Goal: Information Seeking & Learning: Learn about a topic

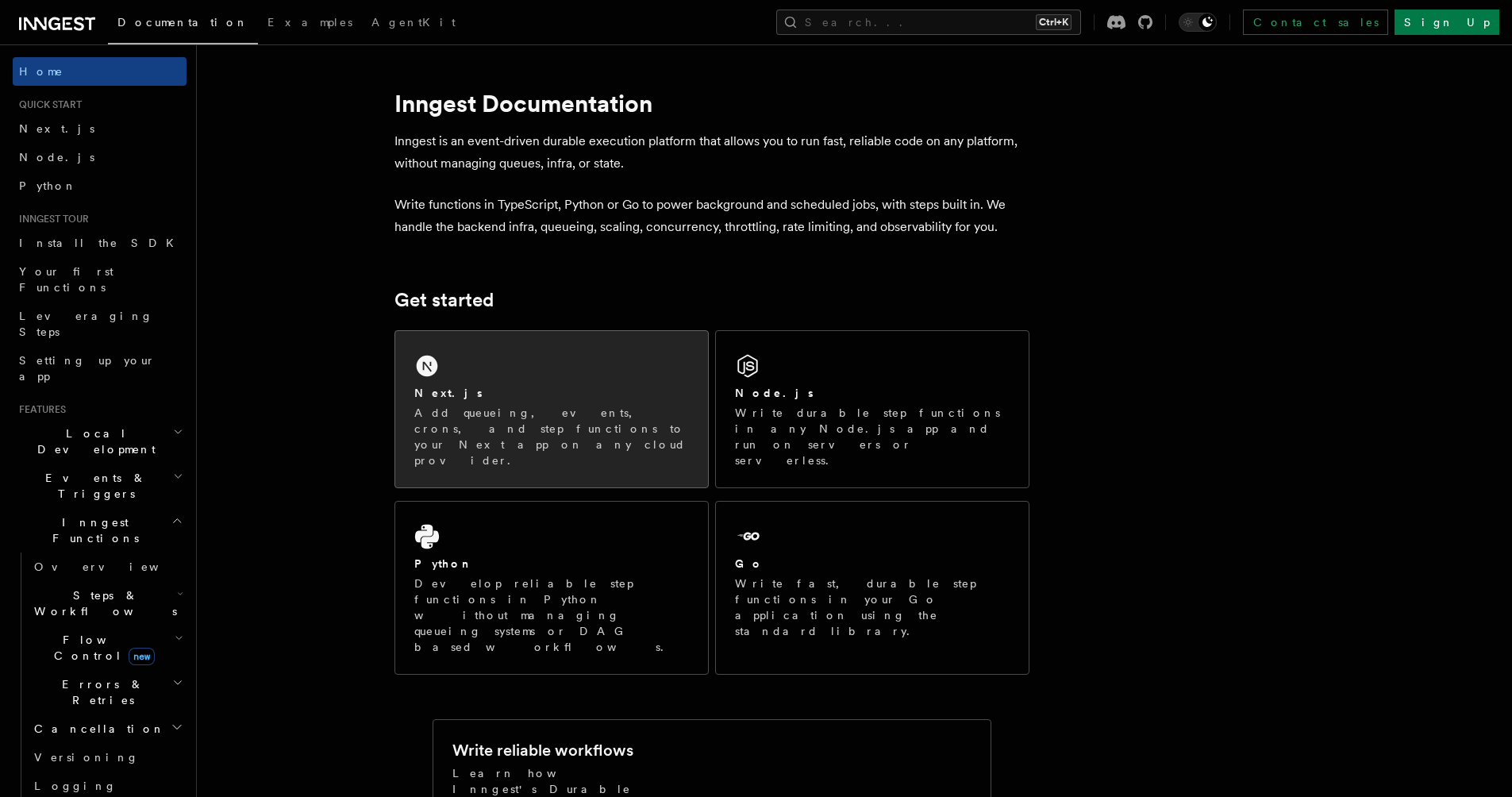
click at [493, 403] on div "Next.js Add queueing, events, crons, and step functions to your Next app on any…" at bounding box center [551, 426] width 275 height 84
click at [558, 423] on p "Add queueing, events, crons, and step functions to your Next app on any cloud p…" at bounding box center [551, 436] width 275 height 64
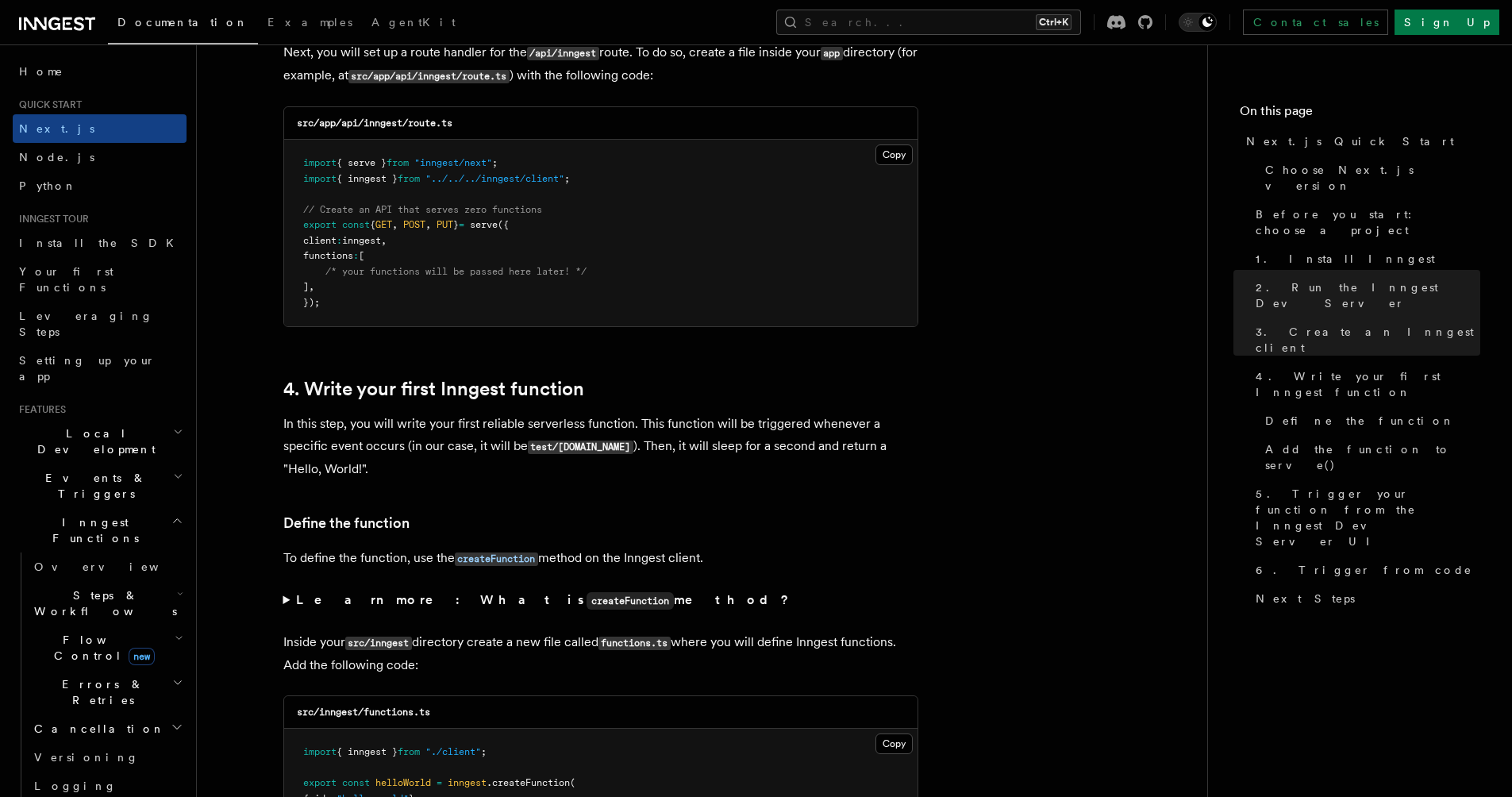
click at [49, 426] on span "Local Development" at bounding box center [93, 441] width 161 height 31
click at [38, 470] on span "Events & Triggers" at bounding box center [93, 486] width 161 height 31
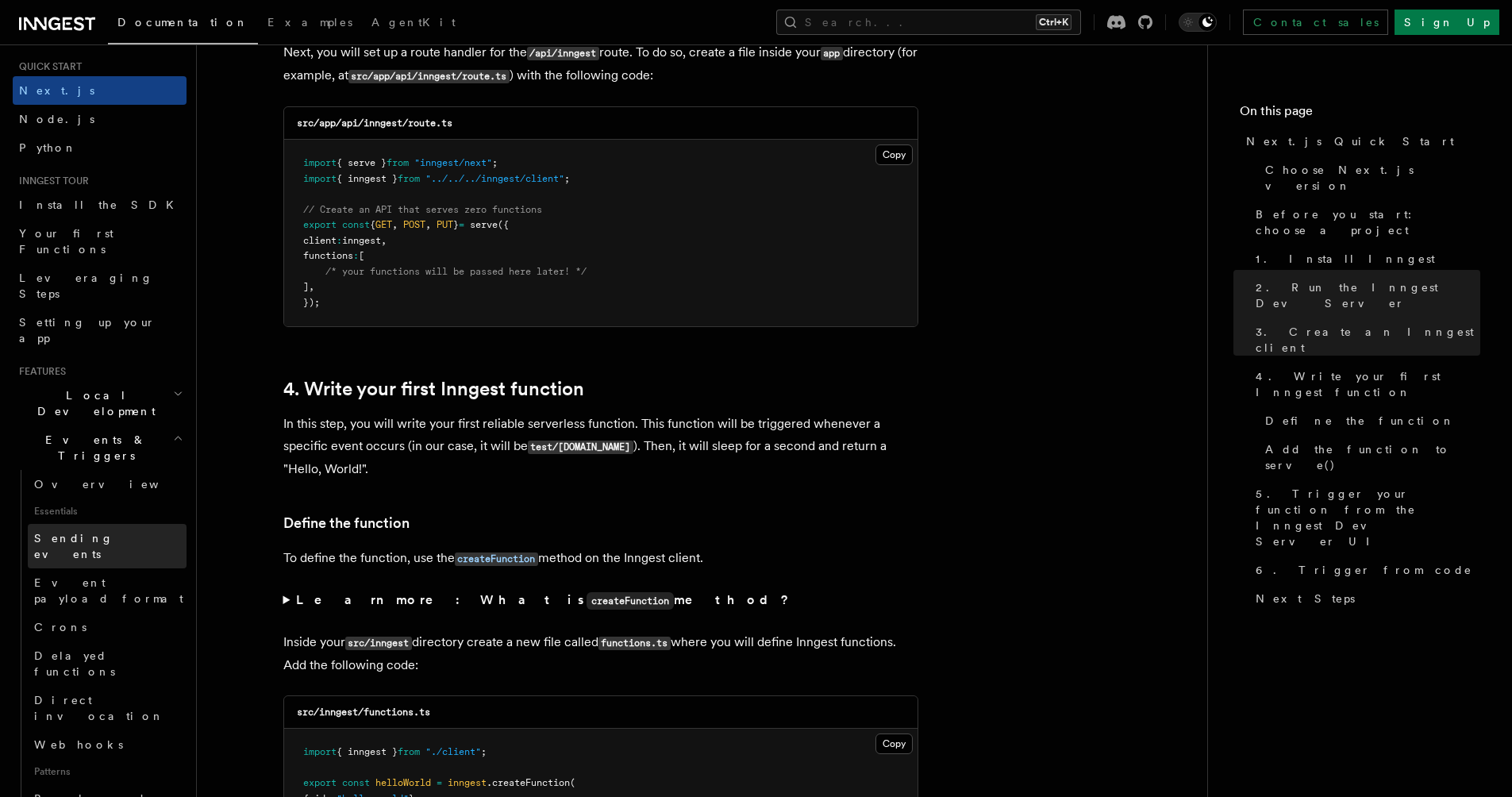
scroll to position [58, 0]
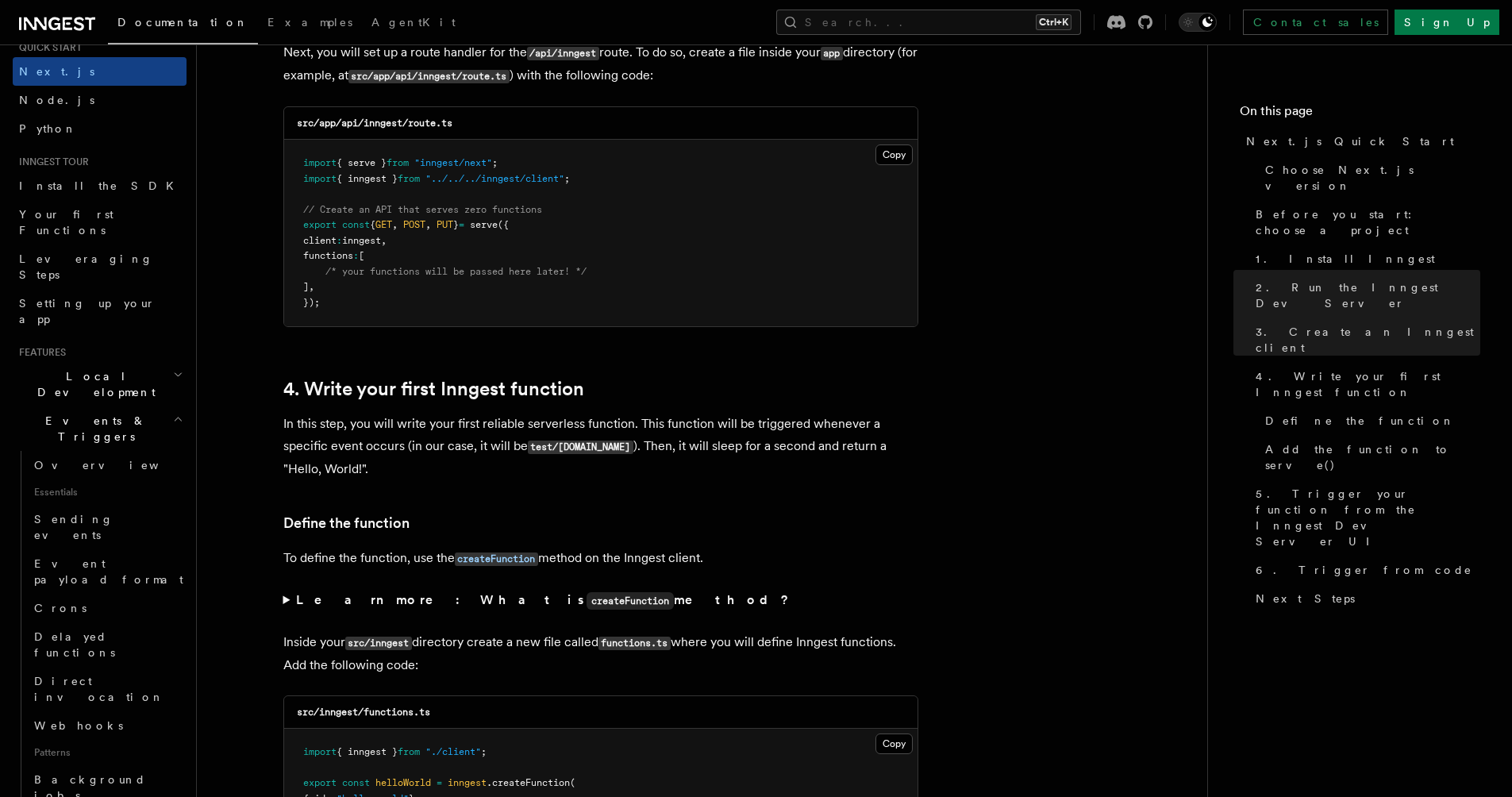
click at [40, 406] on h2 "Events & Triggers" at bounding box center [99, 428] width 174 height 44
click at [40, 457] on span "Inngest Functions" at bounding box center [92, 473] width 159 height 31
click at [43, 530] on span "Middleware" at bounding box center [88, 538] width 151 height 16
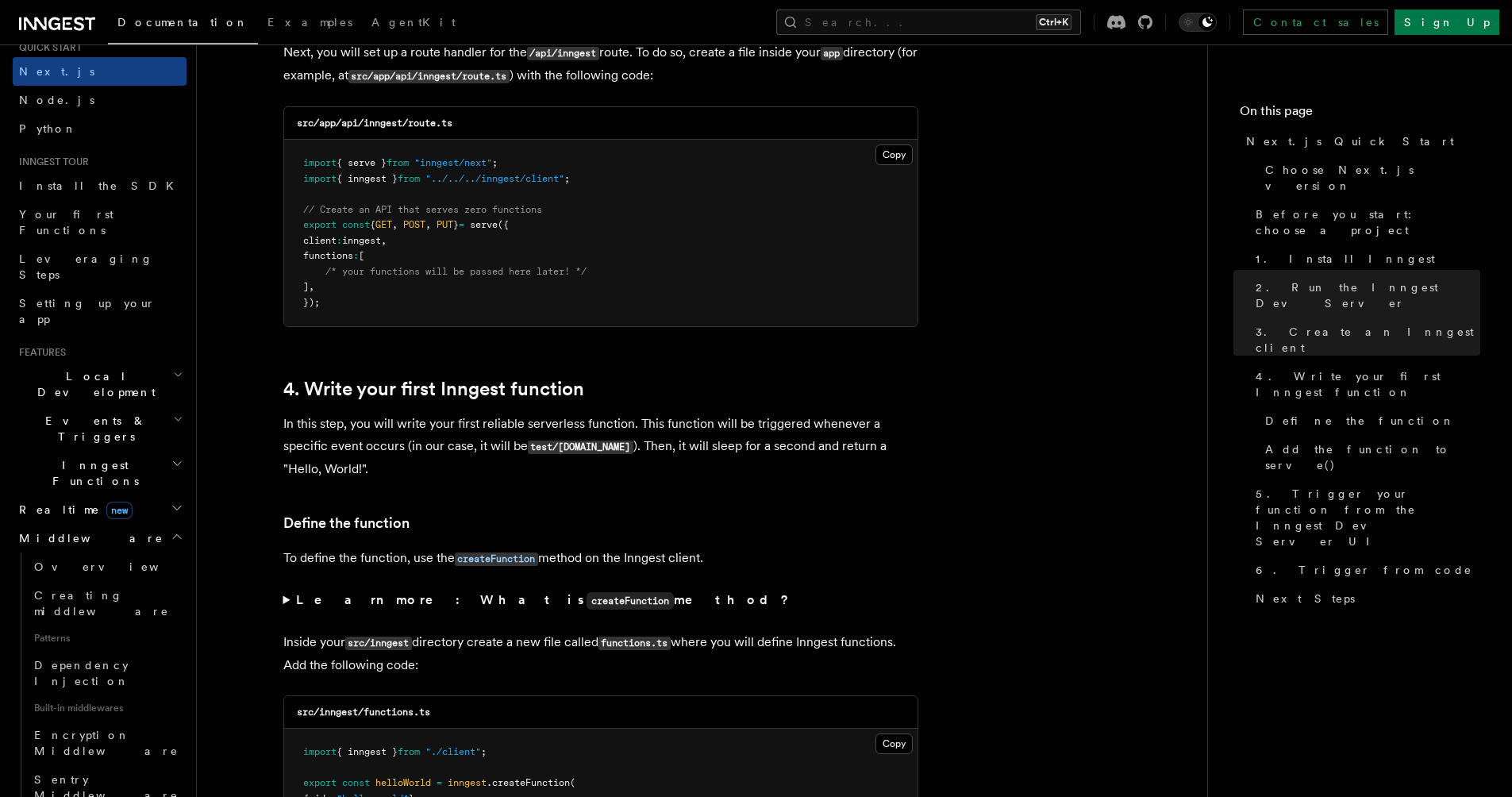
click at [43, 530] on span "Middleware" at bounding box center [88, 538] width 151 height 16
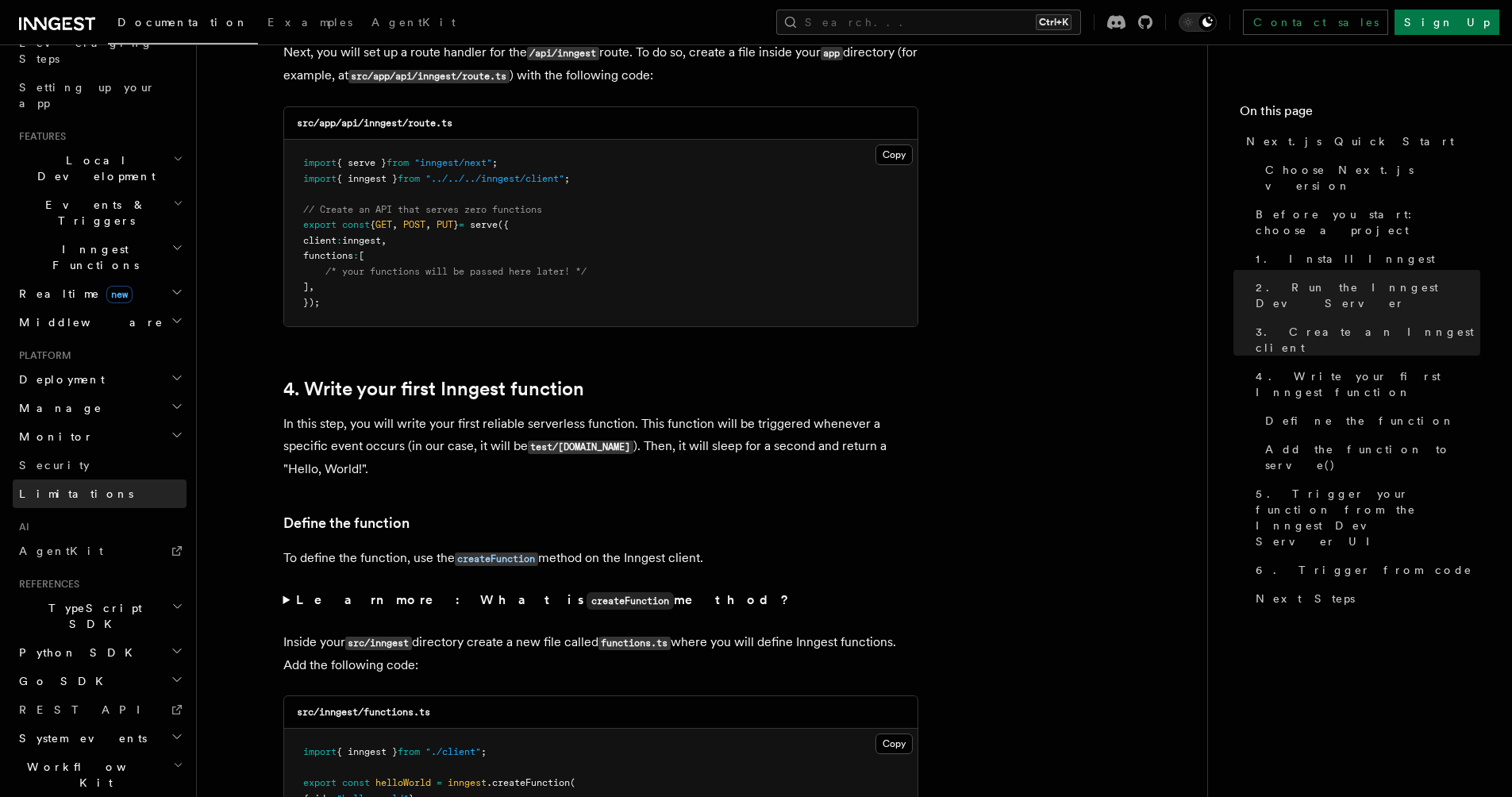
click at [69, 480] on link "Limitations" at bounding box center [99, 494] width 174 height 29
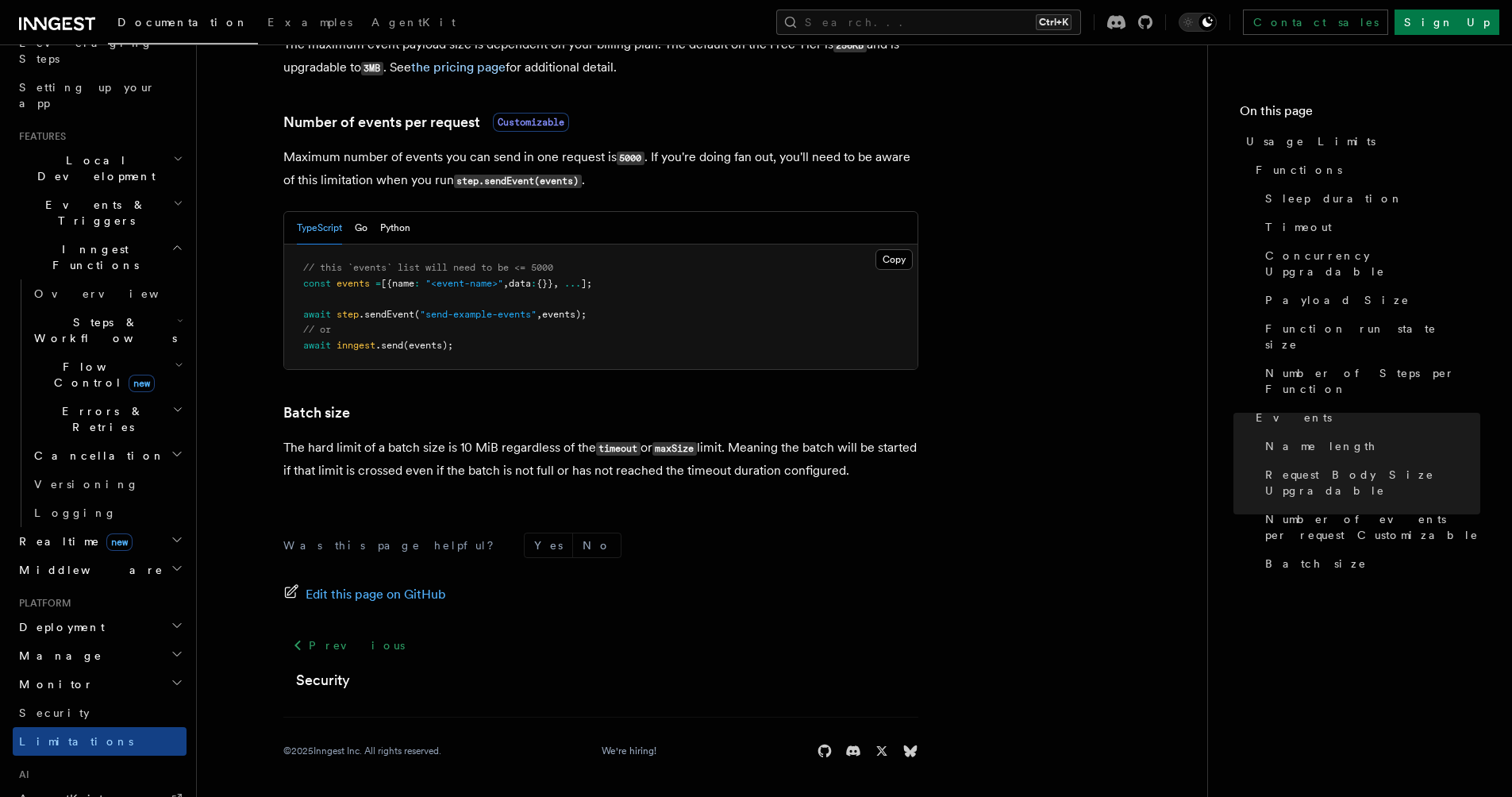
scroll to position [1431, 0]
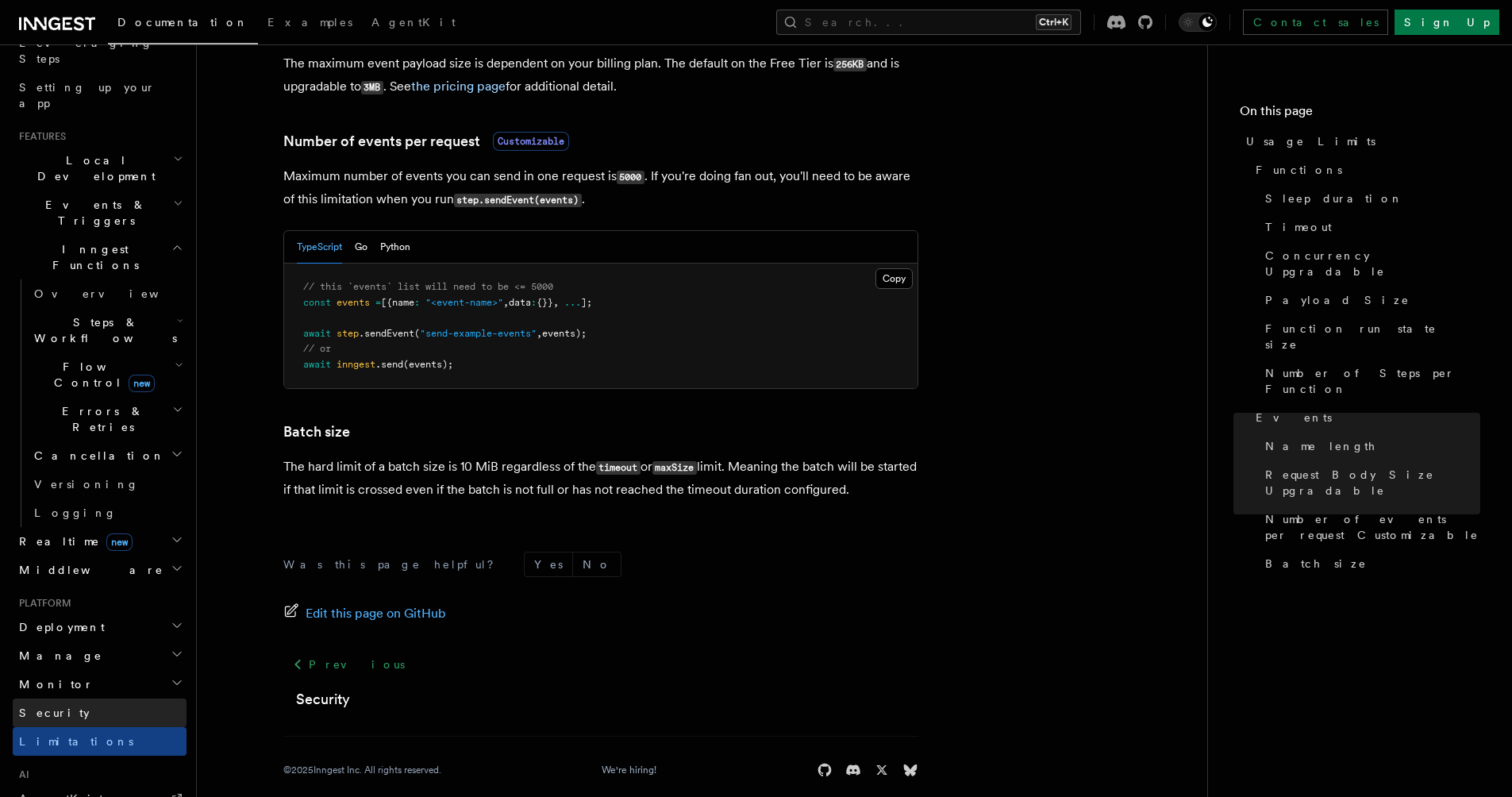
click at [70, 698] on link "Security" at bounding box center [99, 712] width 174 height 29
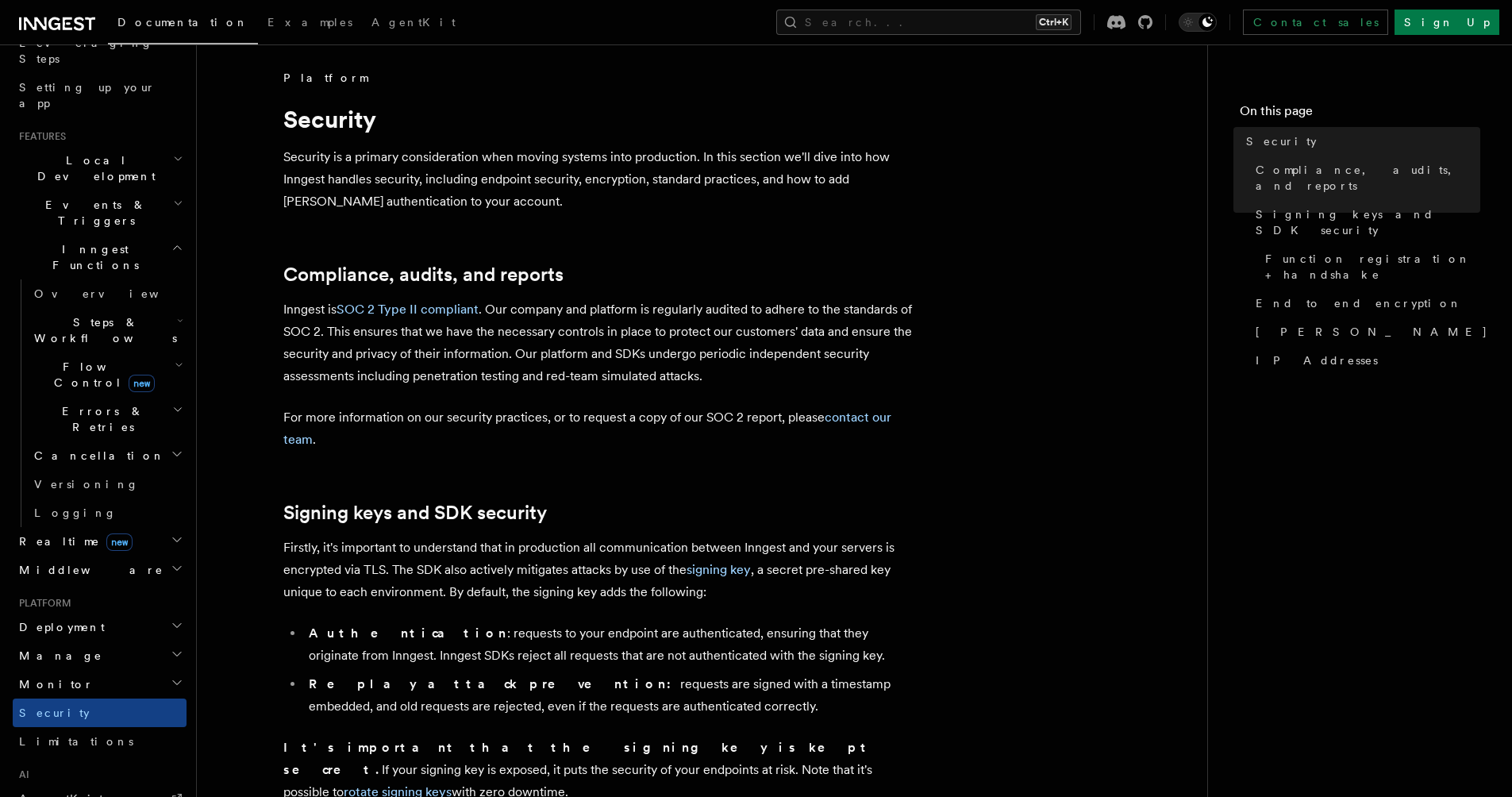
click at [45, 676] on span "Monitor" at bounding box center [53, 684] width 81 height 16
click at [65, 670] on h2 "Monitor" at bounding box center [99, 684] width 174 height 29
click at [54, 647] on span "Manage" at bounding box center [58, 655] width 90 height 16
click at [46, 619] on span "Deployment" at bounding box center [59, 627] width 92 height 16
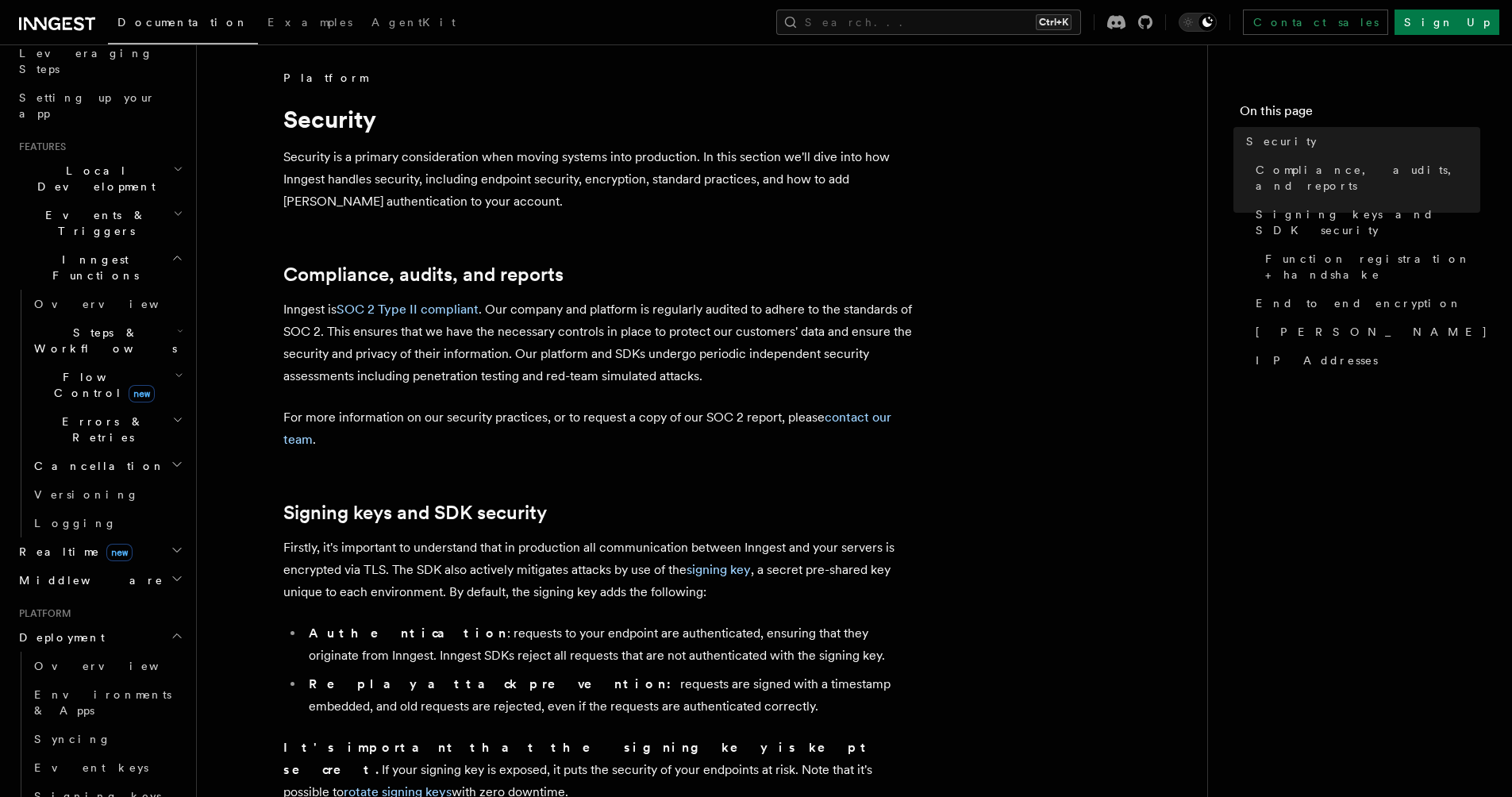
scroll to position [259, 0]
click at [65, 521] on span "Logging" at bounding box center [75, 527] width 83 height 13
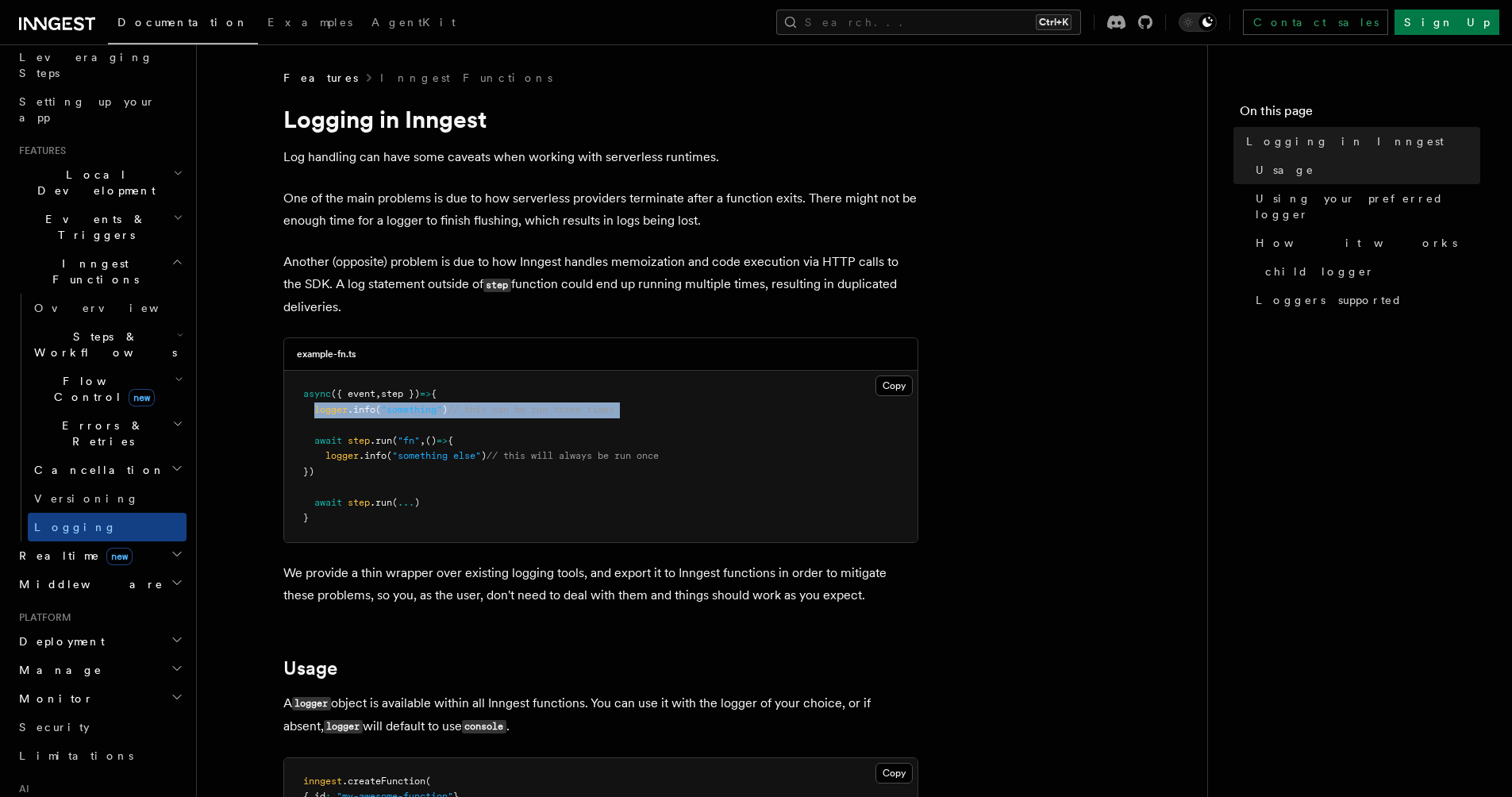
drag, startPoint x: 315, startPoint y: 413, endPoint x: 440, endPoint y: 418, distance: 125.1
click at [440, 418] on pre "async ({ event , step }) => { logger .info ( "something" ) // this can be run t…" at bounding box center [601, 456] width 633 height 172
click at [394, 451] on span ""something else"" at bounding box center [436, 455] width 89 height 11
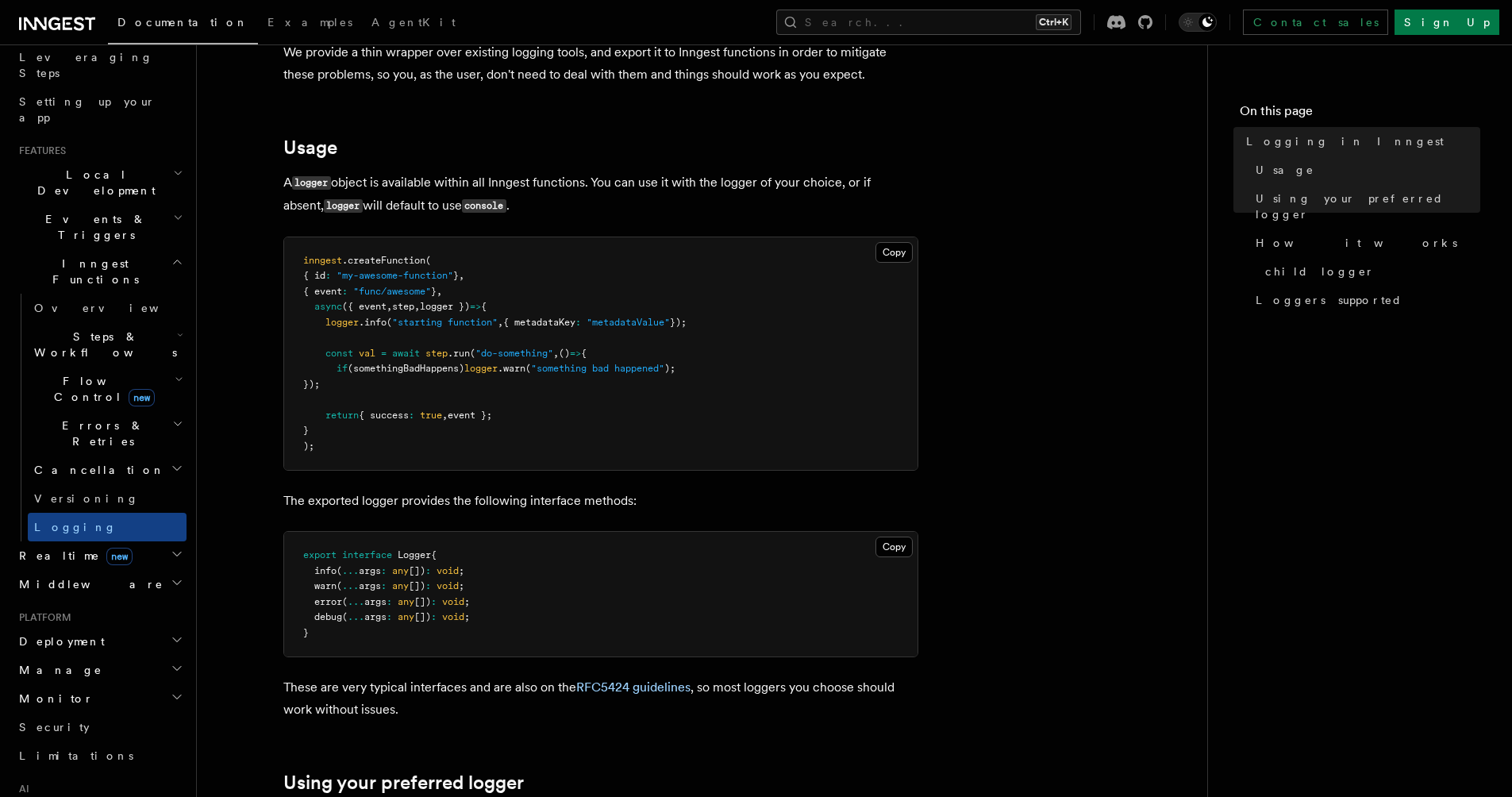
scroll to position [524, 0]
drag, startPoint x: 306, startPoint y: 528, endPoint x: 385, endPoint y: 516, distance: 79.9
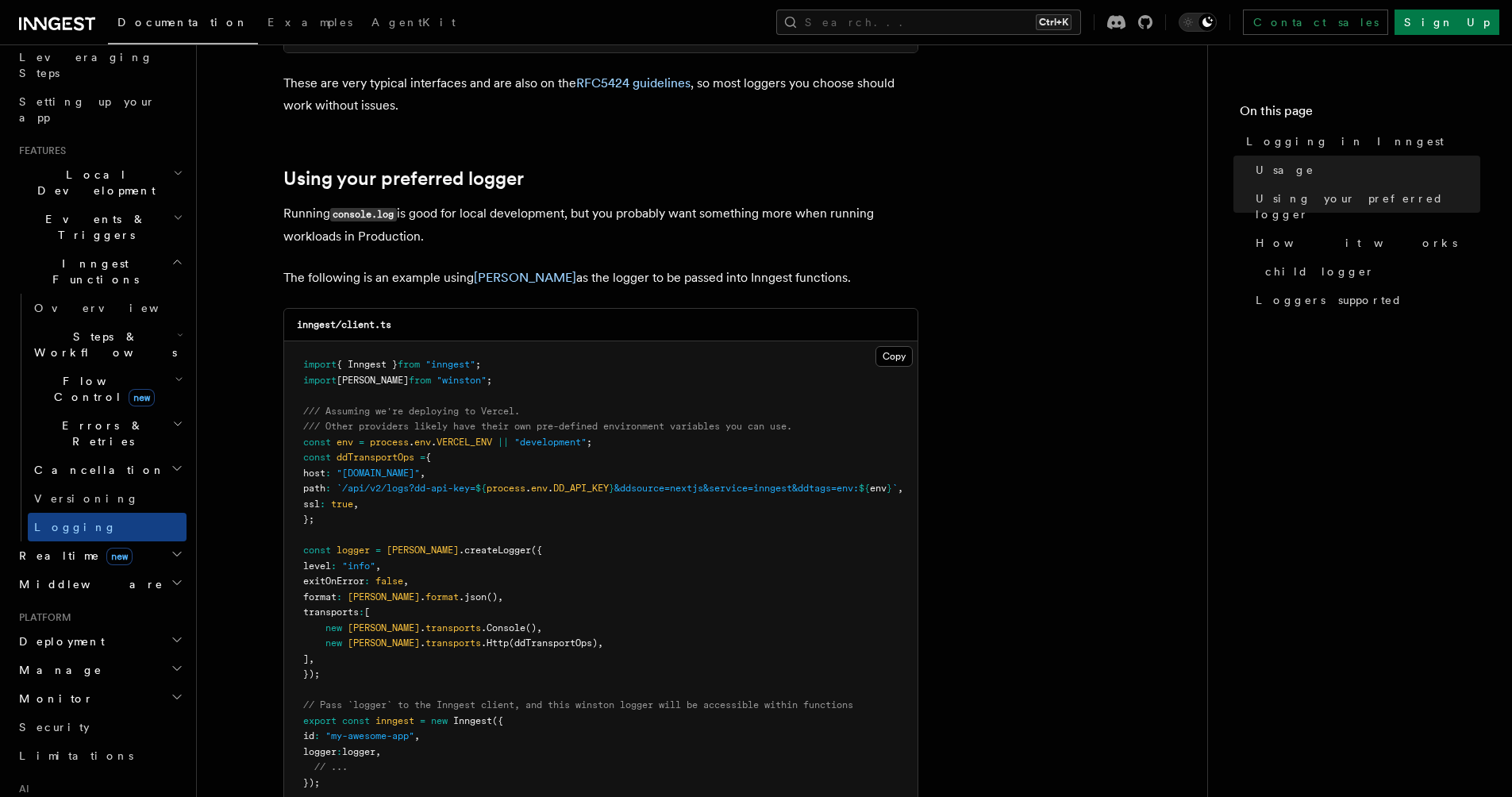
scroll to position [1151, 0]
